Goal: Information Seeking & Learning: Learn about a topic

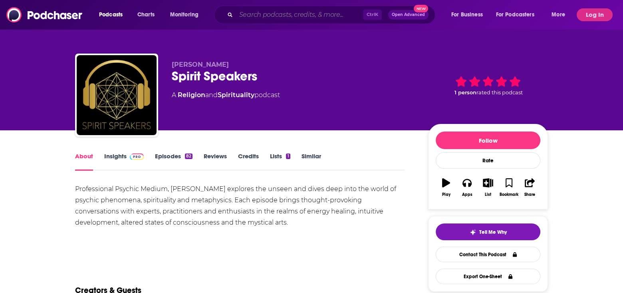
click at [248, 11] on input "Search podcasts, credits, & more..." at bounding box center [299, 14] width 127 height 13
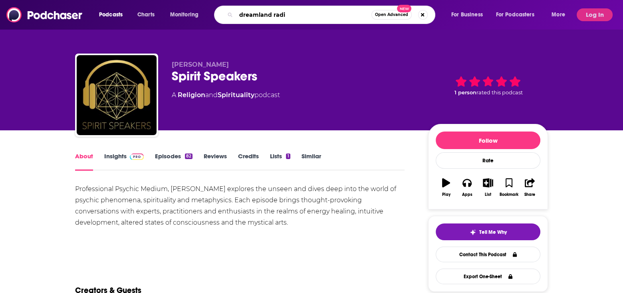
type input "dreamland radio"
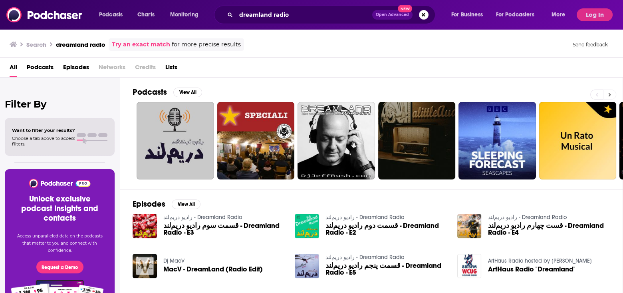
click at [611, 95] on icon at bounding box center [609, 95] width 3 height 6
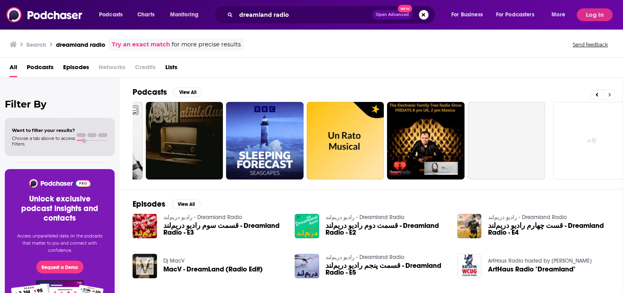
scroll to position [0, 237]
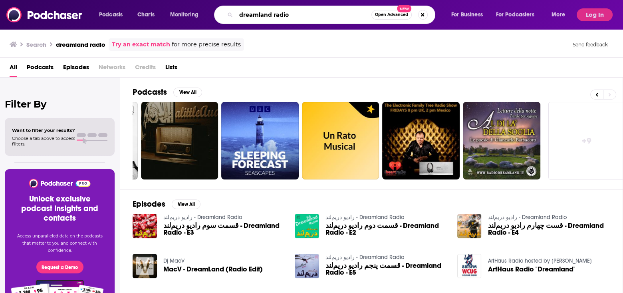
drag, startPoint x: 290, startPoint y: 13, endPoint x: 237, endPoint y: 17, distance: 53.3
click at [237, 17] on input "dreamland radio" at bounding box center [303, 14] width 135 height 13
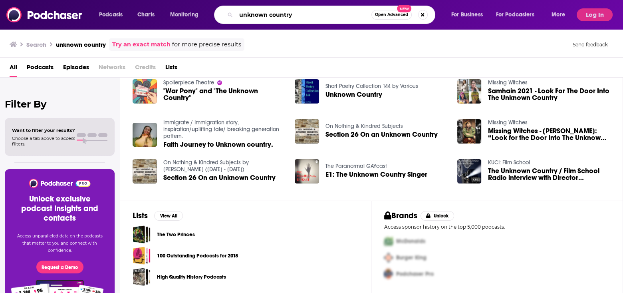
drag, startPoint x: 307, startPoint y: 16, endPoint x: 196, endPoint y: 17, distance: 111.4
click at [196, 17] on div "Podcasts Charts Monitoring unknown country Open Advanced New For Business For P…" at bounding box center [332, 15] width 479 height 18
type input "dreamland"
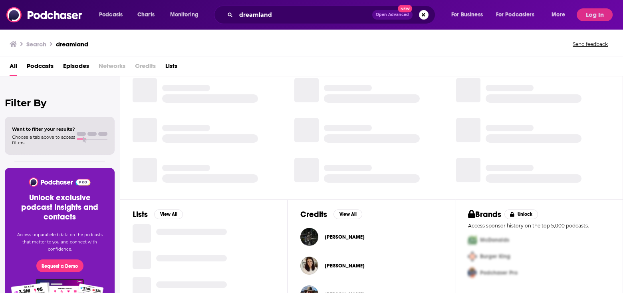
scroll to position [134, 0]
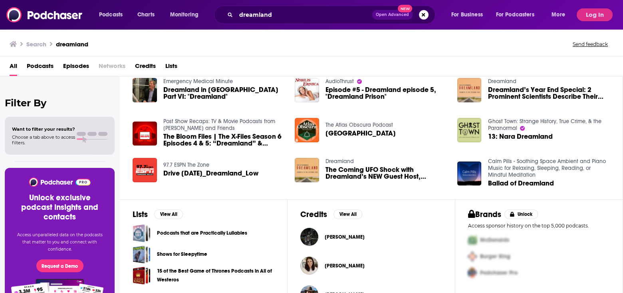
click at [33, 66] on span "Podcasts" at bounding box center [40, 67] width 27 height 16
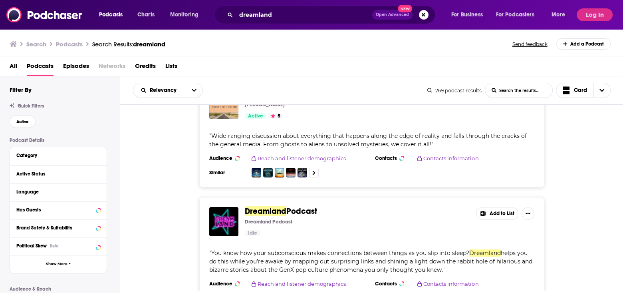
scroll to position [80, 0]
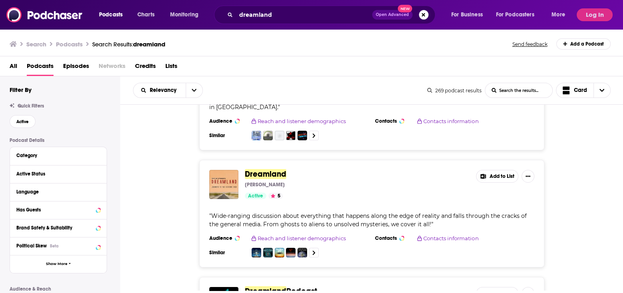
click at [261, 173] on span "Dreamland" at bounding box center [266, 174] width 42 height 10
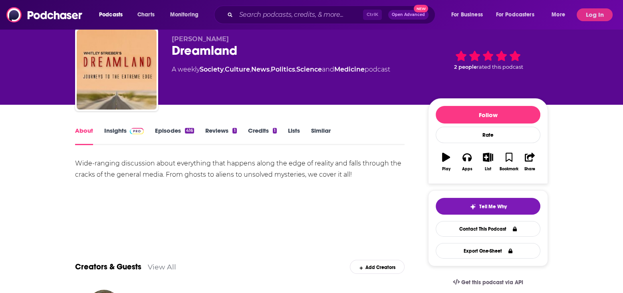
scroll to position [40, 0]
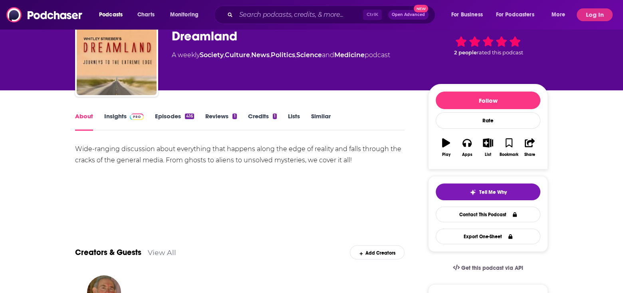
click at [117, 113] on link "Insights" at bounding box center [124, 121] width 40 height 18
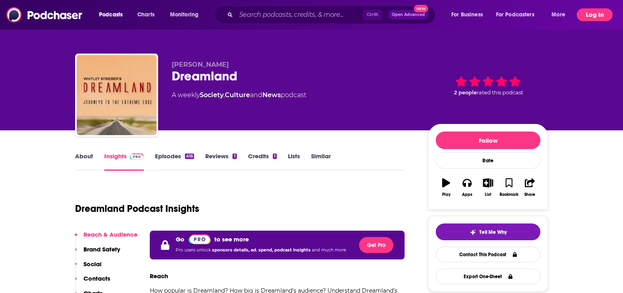
click at [593, 13] on button "Log In" at bounding box center [594, 14] width 36 height 13
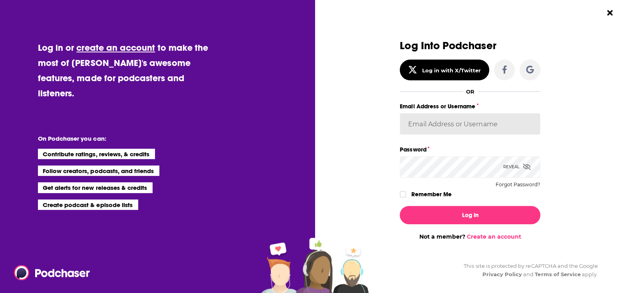
type input "MSanz"
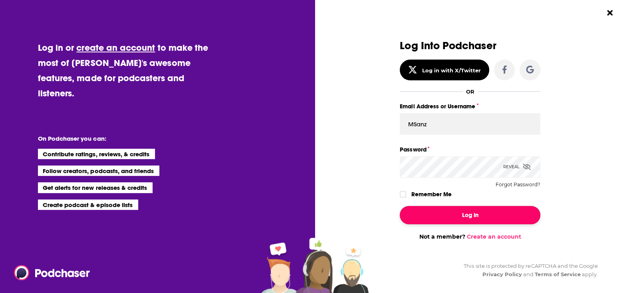
click at [470, 212] on button "Log In" at bounding box center [469, 215] width 140 height 18
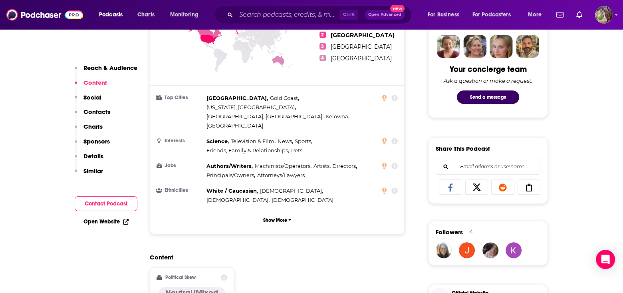
scroll to position [479, 0]
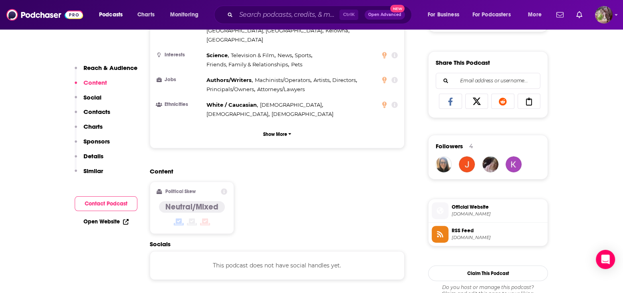
click at [471, 211] on span "[DOMAIN_NAME]" at bounding box center [497, 214] width 93 height 6
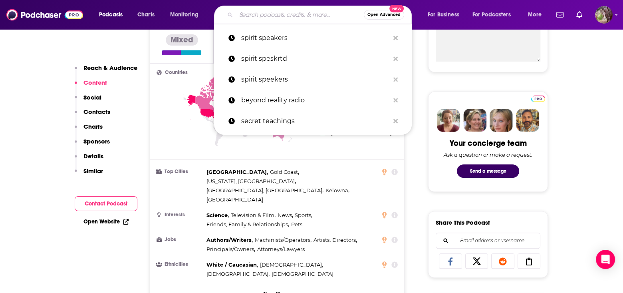
click at [247, 18] on input "Search podcasts, credits, & more..." at bounding box center [300, 14] width 128 height 13
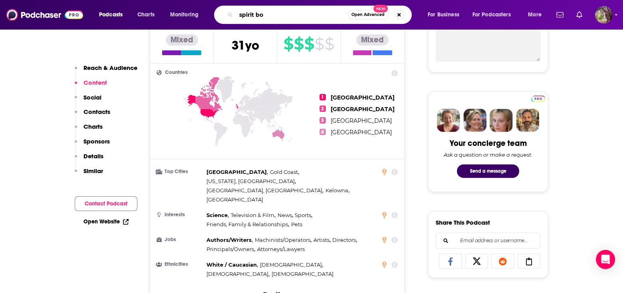
type input "spirit box"
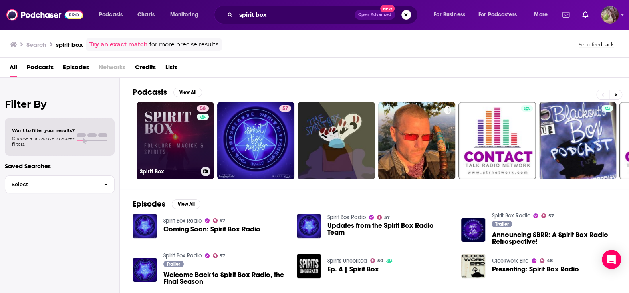
click at [189, 135] on link "58 Spirit Box" at bounding box center [174, 140] width 77 height 77
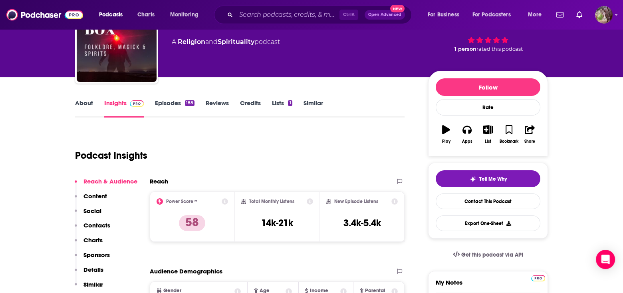
scroll to position [40, 0]
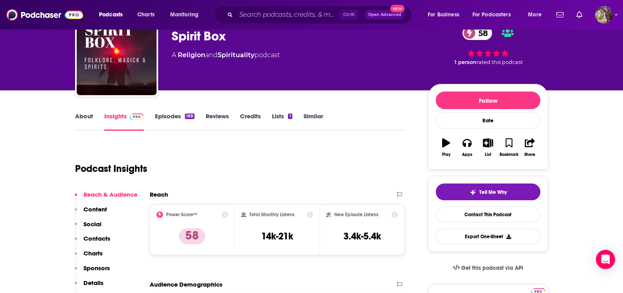
click at [167, 114] on link "Episodes 188" at bounding box center [175, 121] width 40 height 18
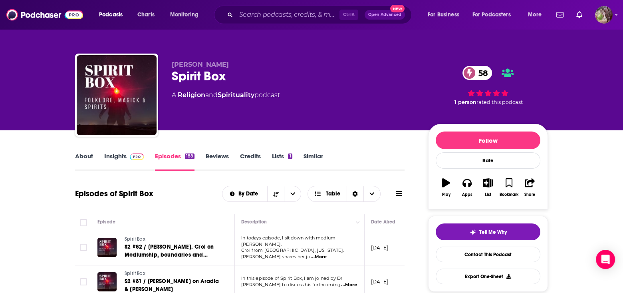
click at [118, 156] on link "Insights" at bounding box center [124, 161] width 40 height 18
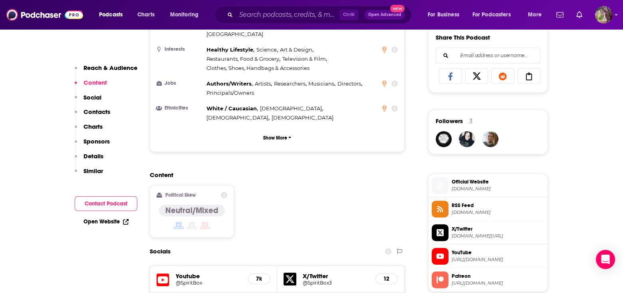
scroll to position [519, 0]
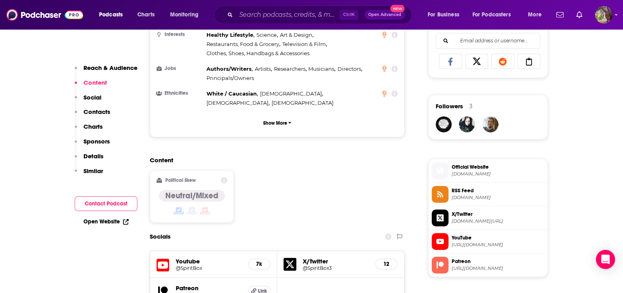
click at [463, 235] on span "YouTube" at bounding box center [497, 237] width 93 height 7
click at [460, 188] on span "RSS Feed" at bounding box center [497, 190] width 93 height 7
click at [459, 261] on span "Patreon" at bounding box center [497, 260] width 93 height 7
click at [465, 167] on span "Official Website" at bounding box center [497, 166] width 93 height 7
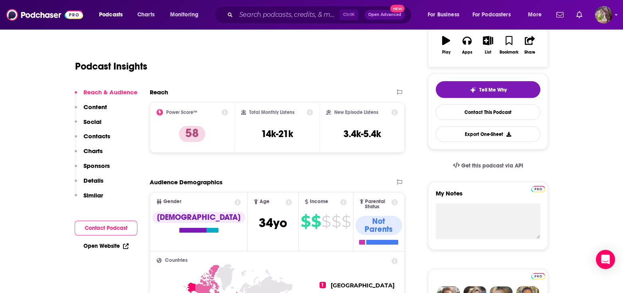
scroll to position [80, 0]
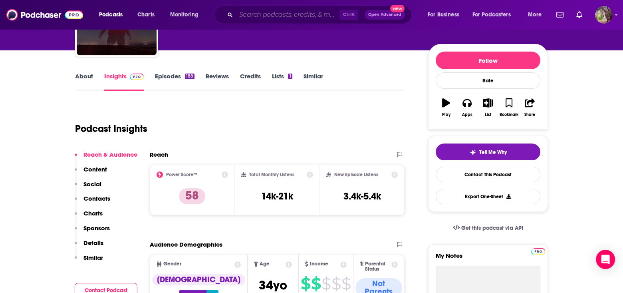
click at [243, 17] on input "Search podcasts, credits, & more..." at bounding box center [287, 14] width 103 height 13
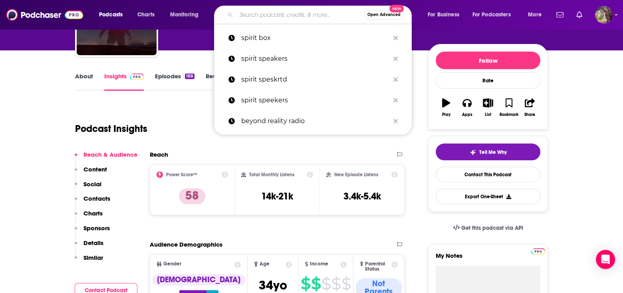
paste input "Arcanvm"
type input "Arcanvm"
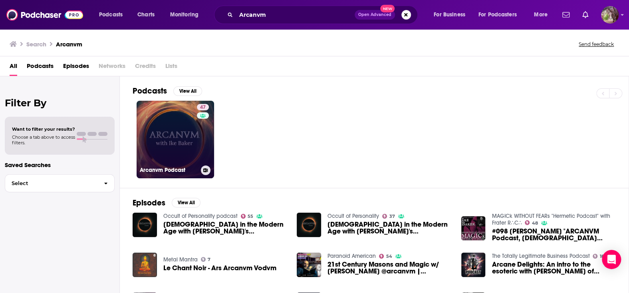
click at [166, 132] on link "47 Arcanvm Podcast" at bounding box center [174, 139] width 77 height 77
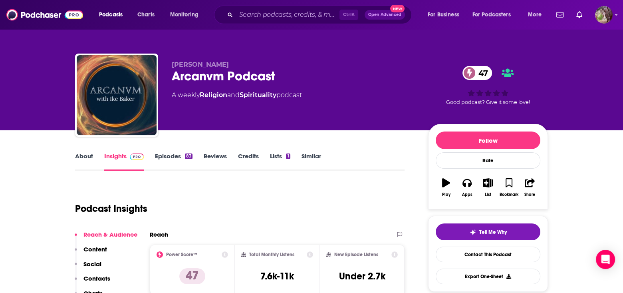
click at [82, 158] on link "About" at bounding box center [84, 161] width 18 height 18
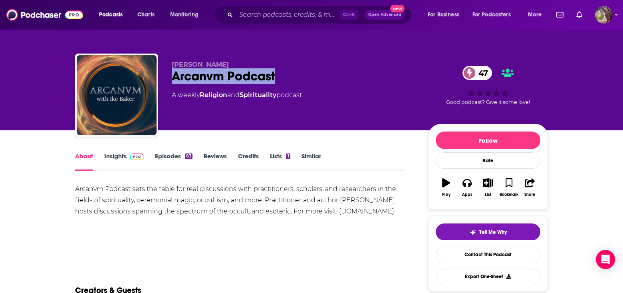
drag, startPoint x: 226, startPoint y: 74, endPoint x: 160, endPoint y: 74, distance: 66.2
click at [160, 74] on div "[PERSON_NAME] Arcanvm Podcast 47 A weekly Religion and Spirituality podcast 47 …" at bounding box center [311, 96] width 473 height 86
copy h1 "Arcanvm Podcast"
click at [214, 159] on link "Reviews" at bounding box center [215, 161] width 23 height 18
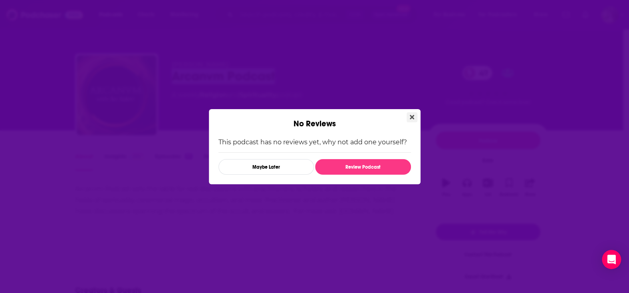
click at [409, 117] on icon "Close" at bounding box center [411, 117] width 4 height 6
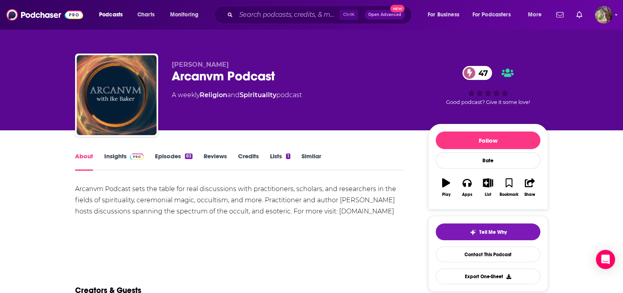
click at [226, 225] on div "Arcanvm Podcast sets the table for real discussions with practitioners, scholar…" at bounding box center [239, 211] width 329 height 56
drag, startPoint x: 365, startPoint y: 211, endPoint x: 318, endPoint y: 213, distance: 46.3
click at [318, 213] on div "Arcanvm Podcast sets the table for real discussions with practitioners, scholar…" at bounding box center [239, 200] width 329 height 34
copy div "[DOMAIN_NAME]"
click at [255, 204] on div "Arcanvm Podcast sets the table for real discussions with practitioners, scholar…" at bounding box center [239, 200] width 329 height 34
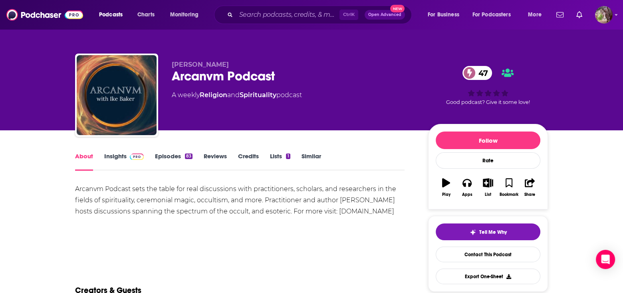
click at [264, 202] on div "Arcanvm Podcast sets the table for real discussions with practitioners, scholar…" at bounding box center [239, 200] width 329 height 34
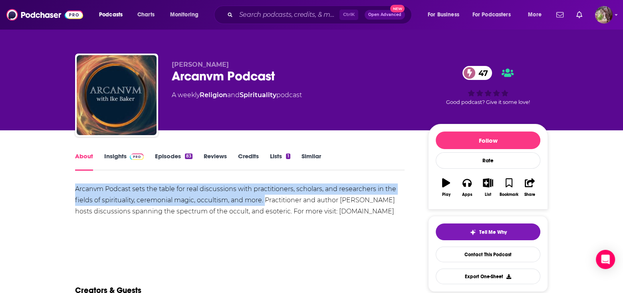
drag, startPoint x: 264, startPoint y: 202, endPoint x: 83, endPoint y: 187, distance: 181.4
click at [83, 187] on div "Arcanvm Podcast sets the table for real discussions with practitioners, scholar…" at bounding box center [239, 200] width 329 height 34
copy div "Arcanvm Podcast sets the table for real discussions with practitioners, scholar…"
click at [118, 155] on link "Insights" at bounding box center [124, 161] width 40 height 18
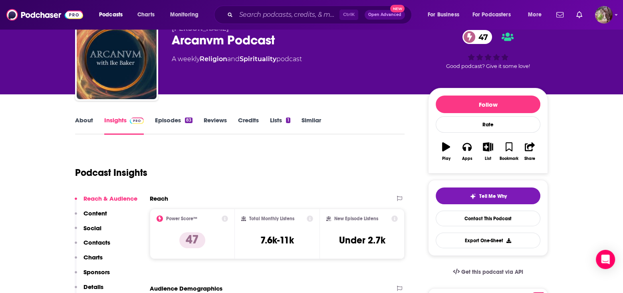
scroll to position [80, 0]
